Goal: Navigation & Orientation: Understand site structure

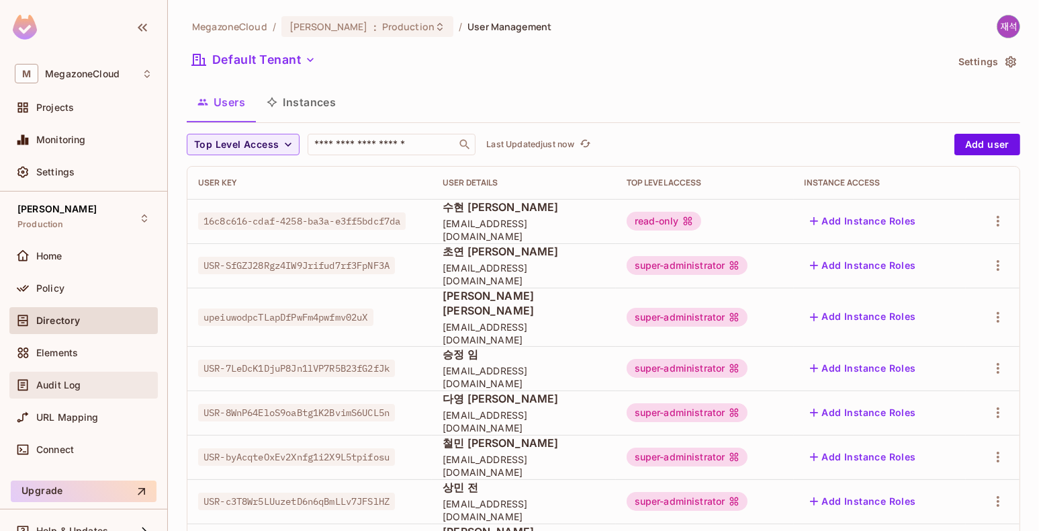
click at [64, 384] on span "Audit Log" at bounding box center [58, 385] width 44 height 11
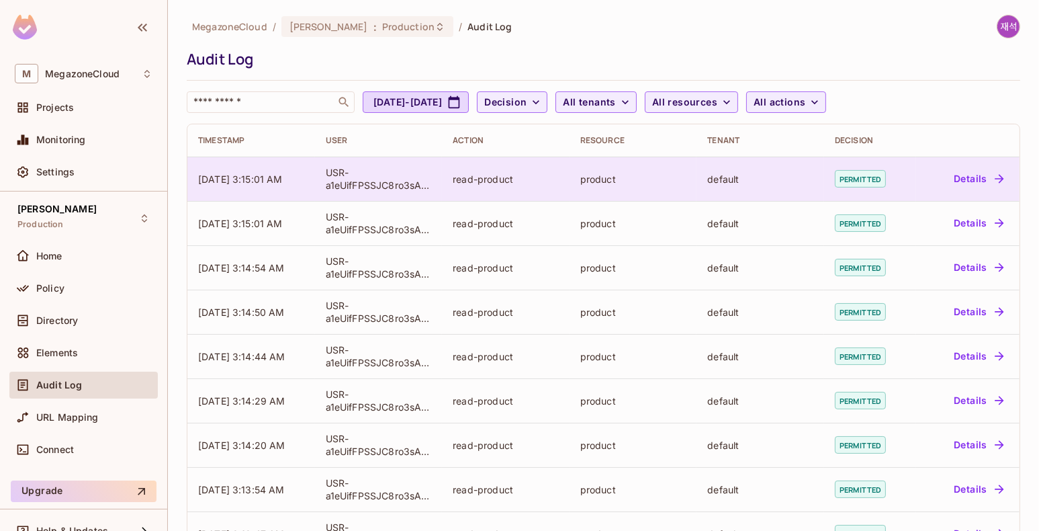
click at [966, 181] on button "Details" at bounding box center [978, 178] width 60 height 21
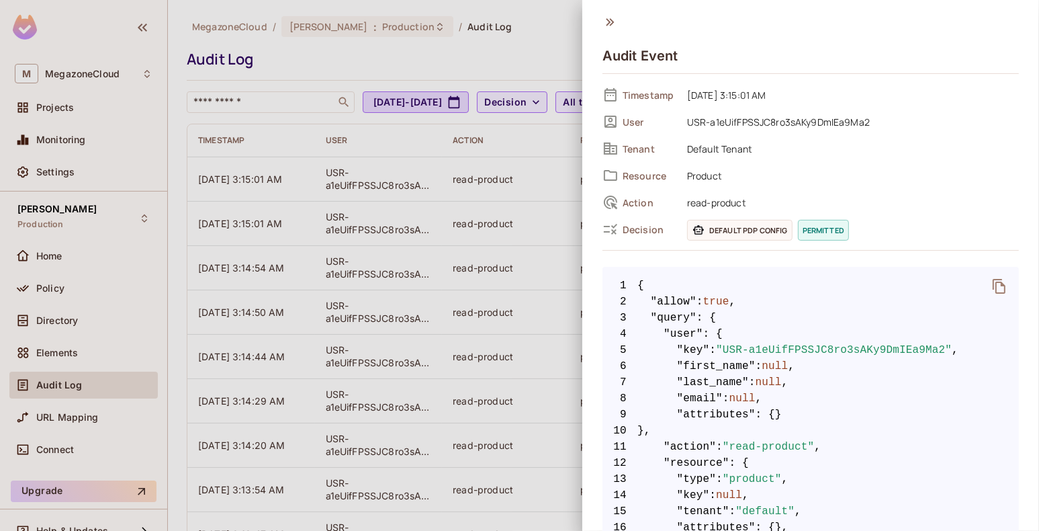
click at [613, 19] on icon at bounding box center [610, 22] width 15 height 15
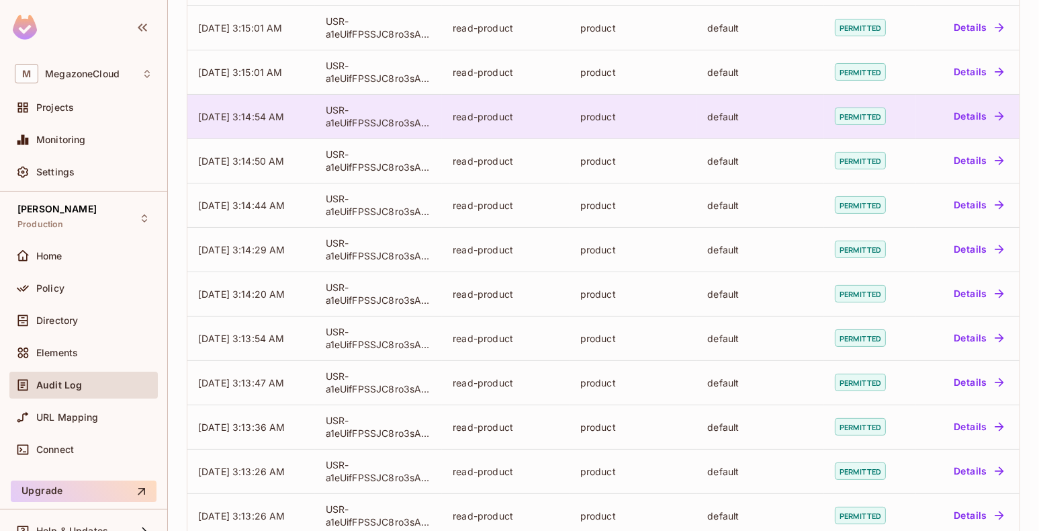
scroll to position [355, 0]
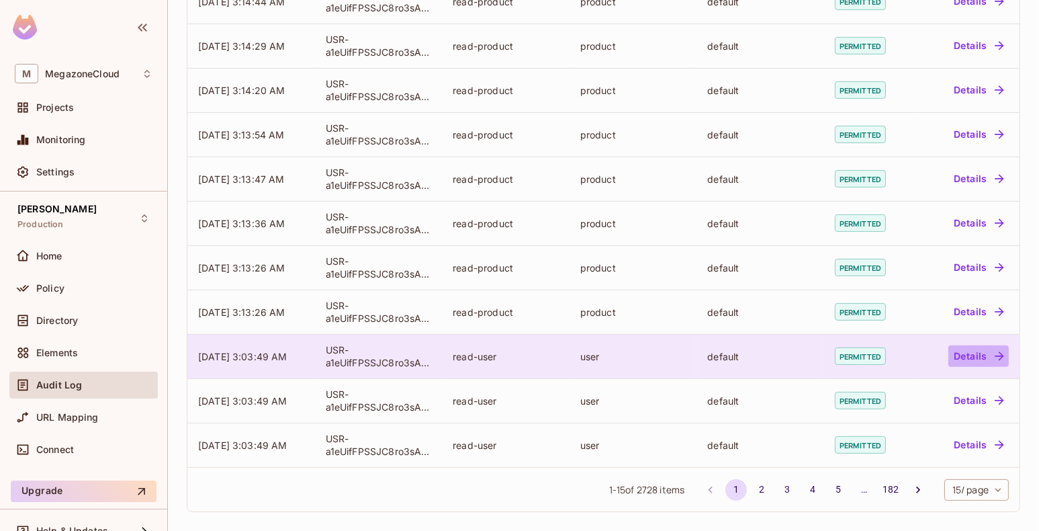
click at [975, 358] on button "Details" at bounding box center [978, 355] width 60 height 21
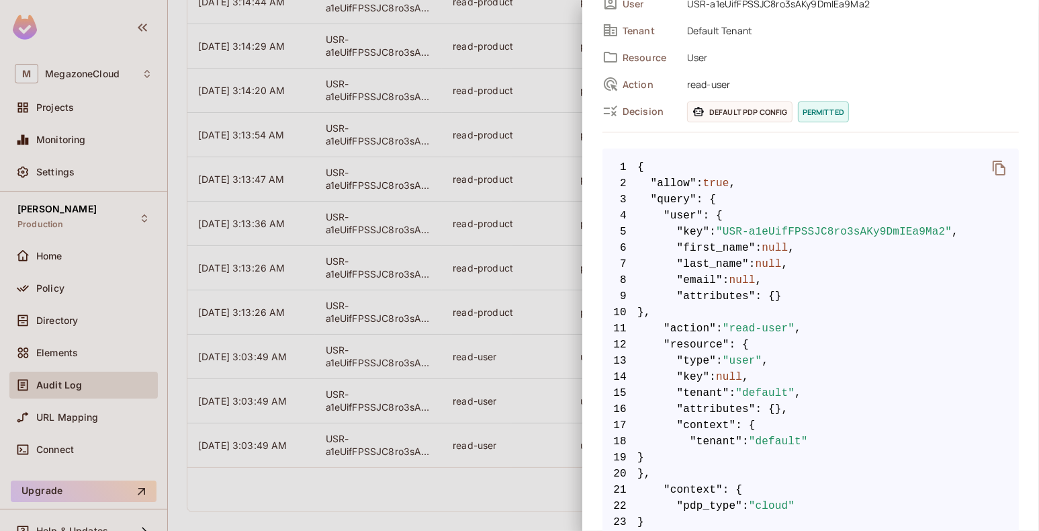
scroll to position [0, 0]
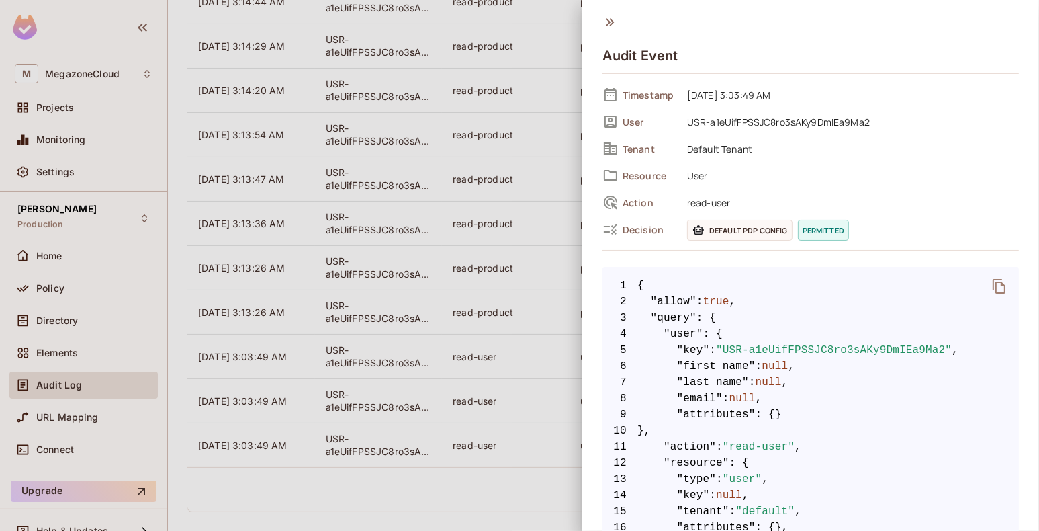
click at [613, 20] on icon at bounding box center [610, 22] width 15 height 15
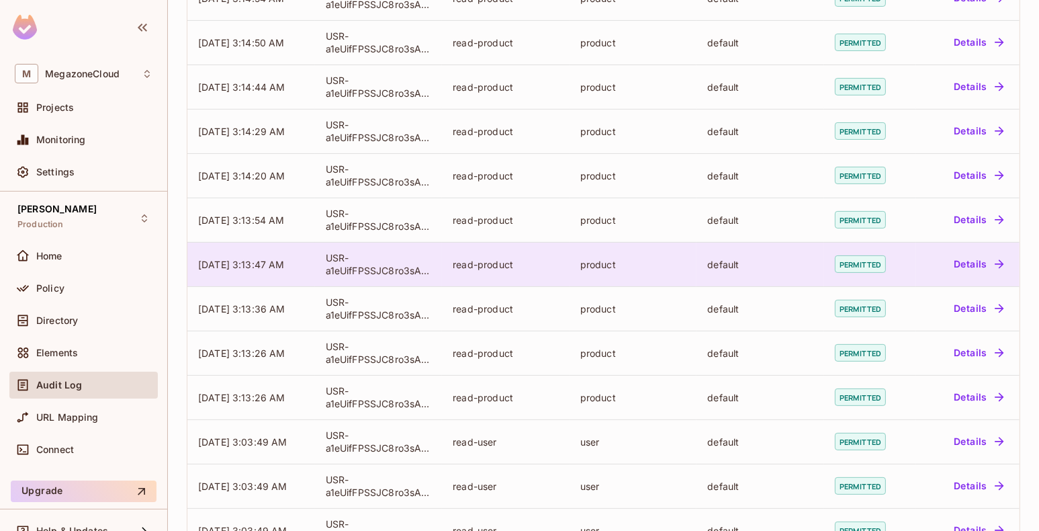
scroll to position [355, 0]
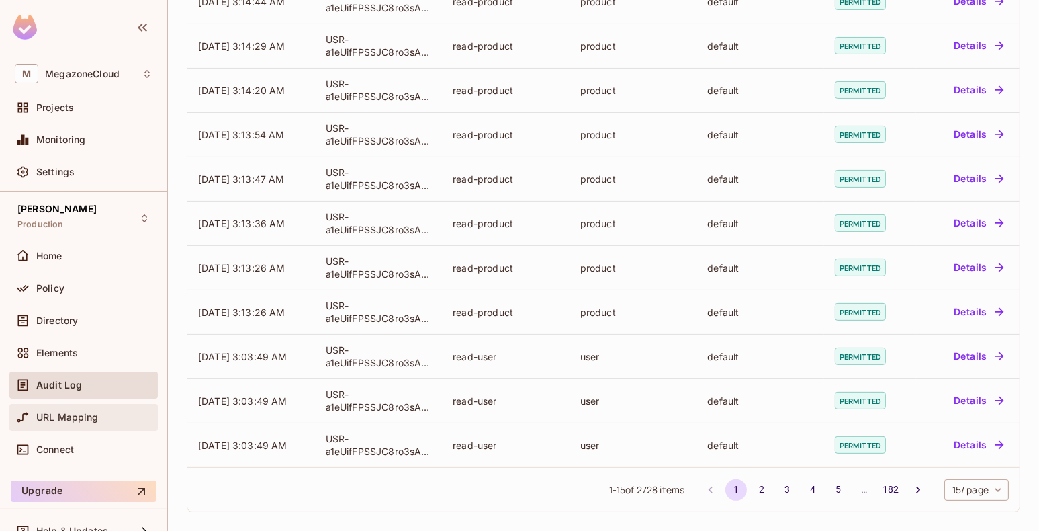
click at [73, 414] on span "URL Mapping" at bounding box center [67, 417] width 62 height 11
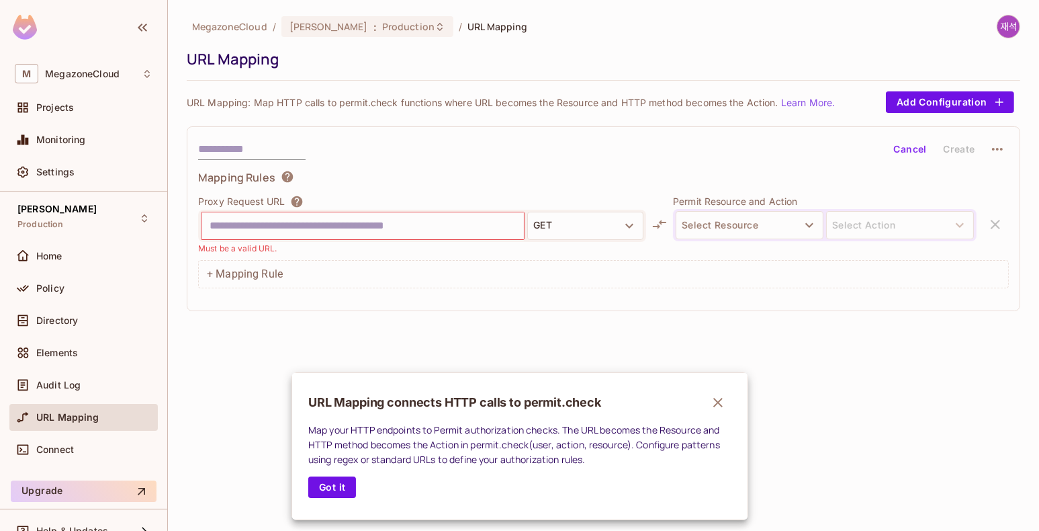
click at [46, 456] on div at bounding box center [519, 265] width 1039 height 531
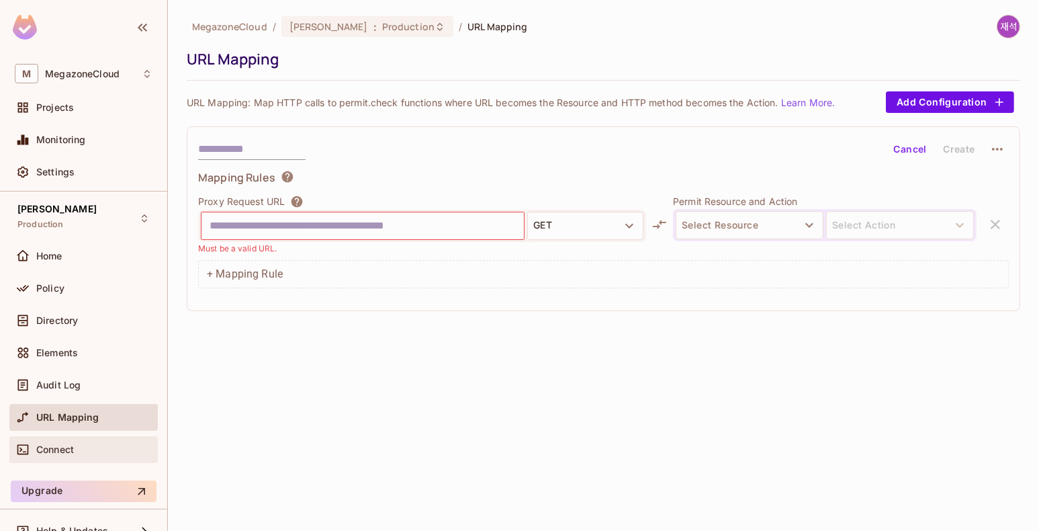
click at [55, 449] on span "Connect" at bounding box center [55, 449] width 38 height 11
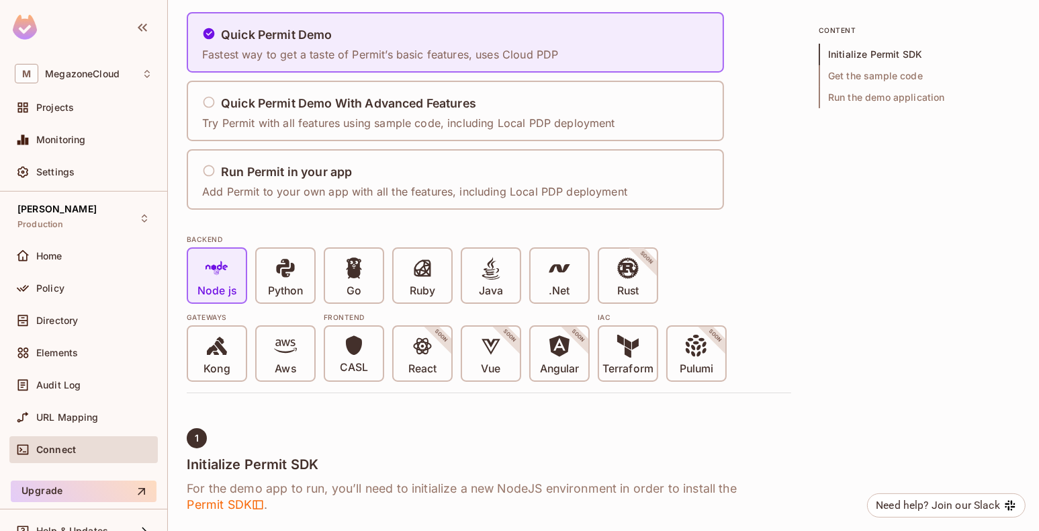
scroll to position [67, 0]
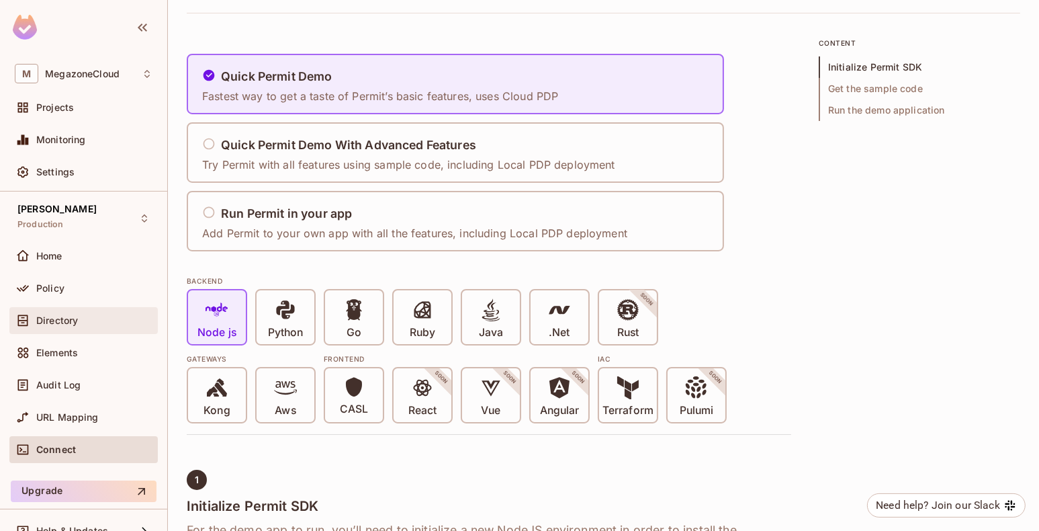
click at [62, 318] on span "Directory" at bounding box center [57, 320] width 42 height 11
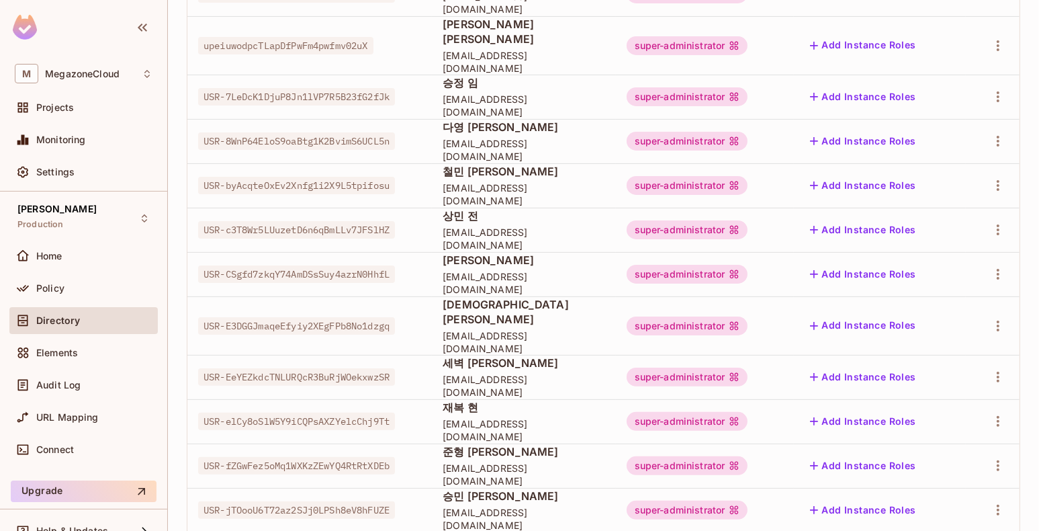
scroll to position [408, 0]
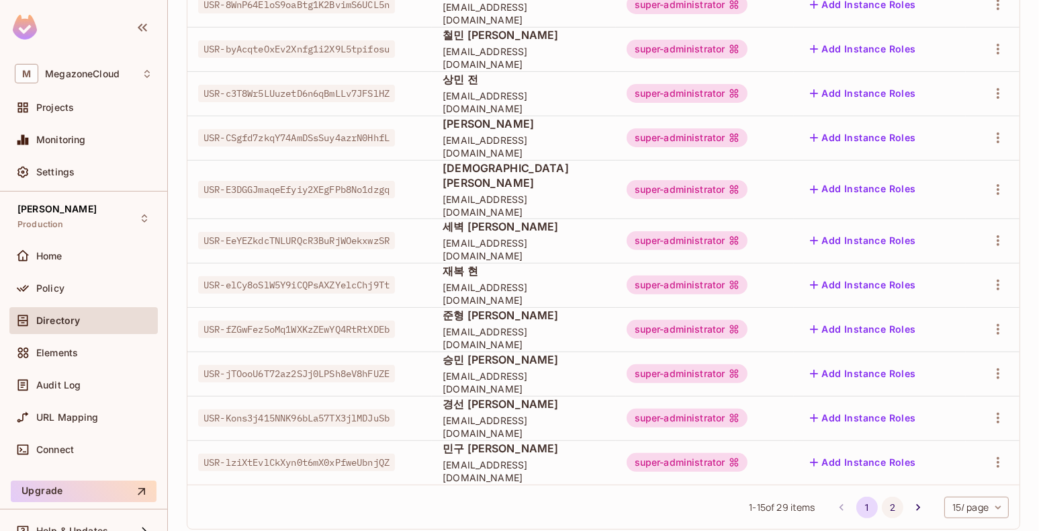
click at [882, 496] on button "2" at bounding box center [892, 506] width 21 height 21
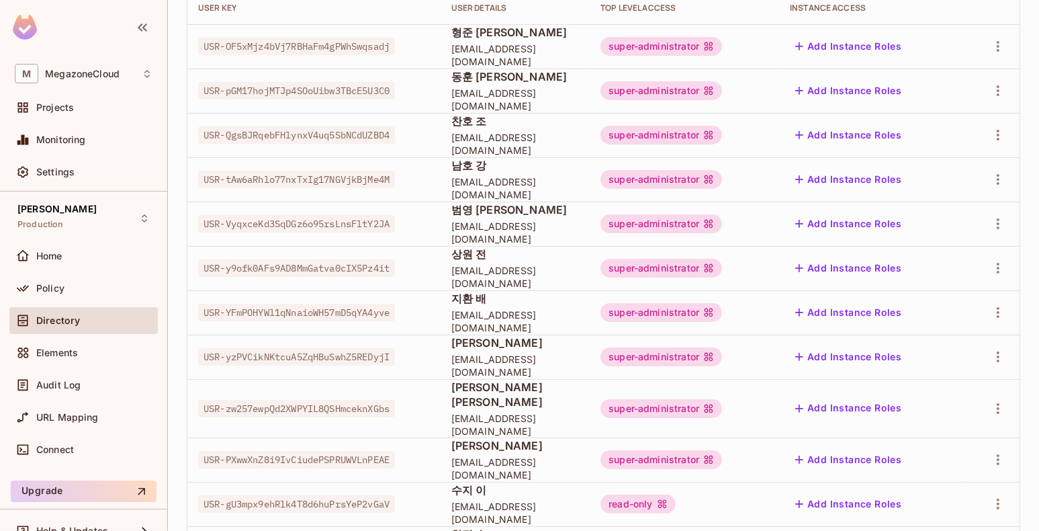
scroll to position [0, 0]
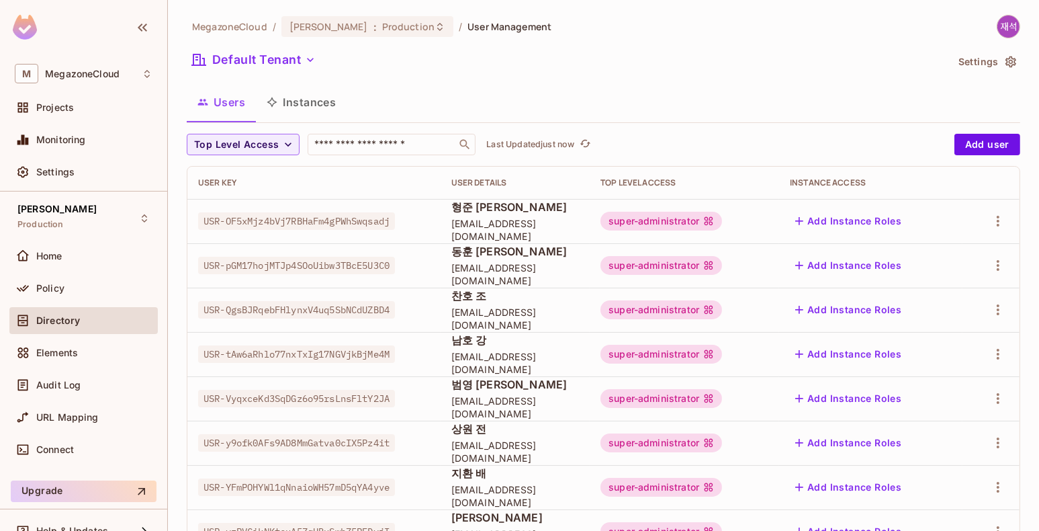
click at [18, 25] on img at bounding box center [25, 27] width 24 height 25
